Goal: Task Accomplishment & Management: Complete application form

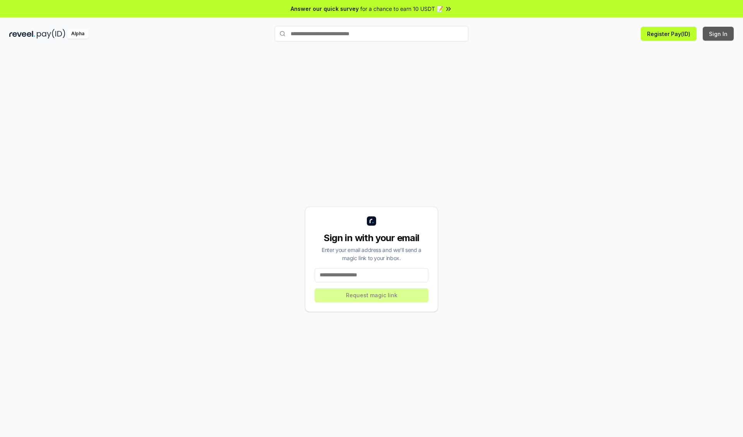
click at [719, 34] on button "Sign In" at bounding box center [718, 34] width 31 height 14
type input "**********"
click at [372, 295] on button "Request magic link" at bounding box center [372, 295] width 114 height 14
